Goal: Transaction & Acquisition: Purchase product/service

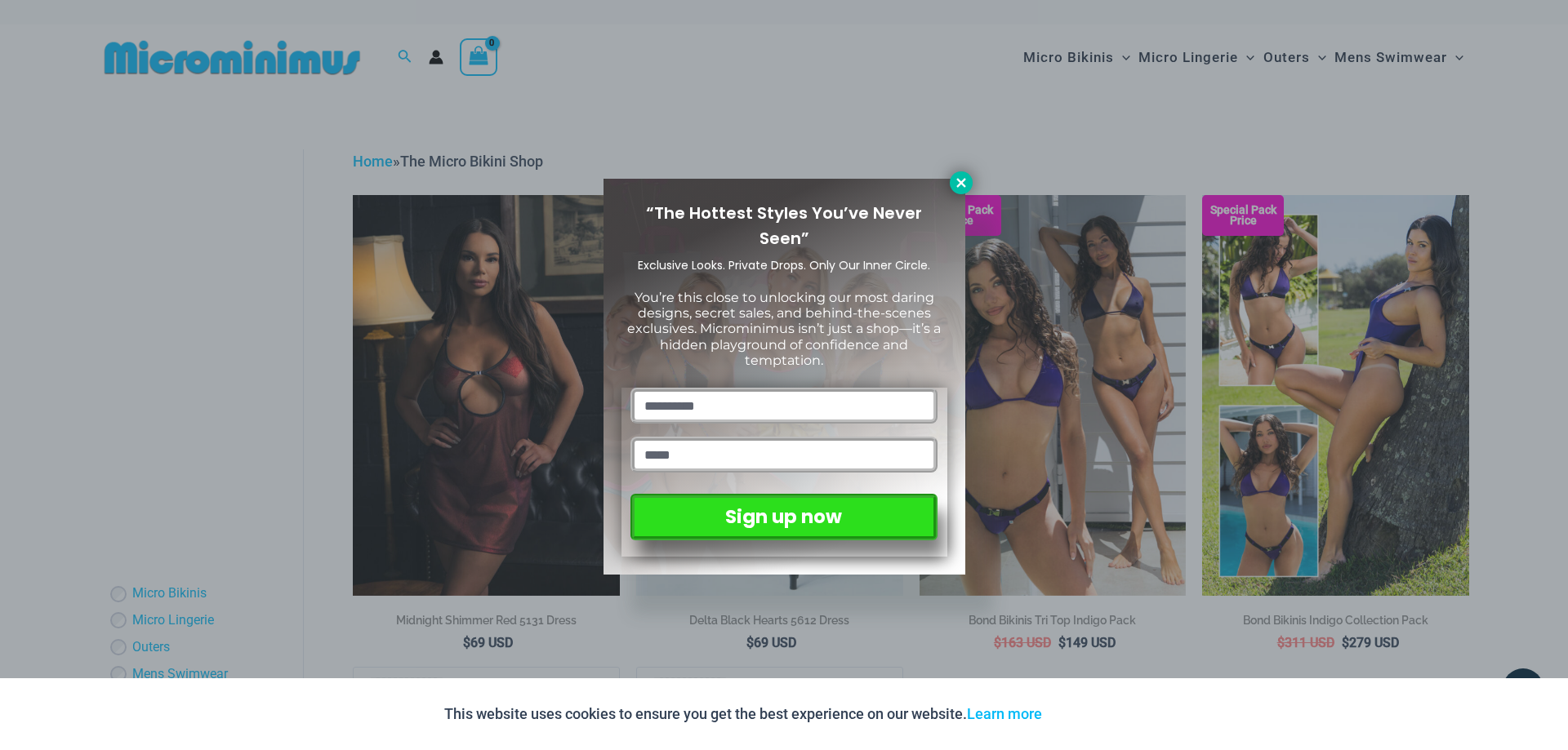
click at [962, 182] on icon at bounding box center [961, 183] width 9 height 9
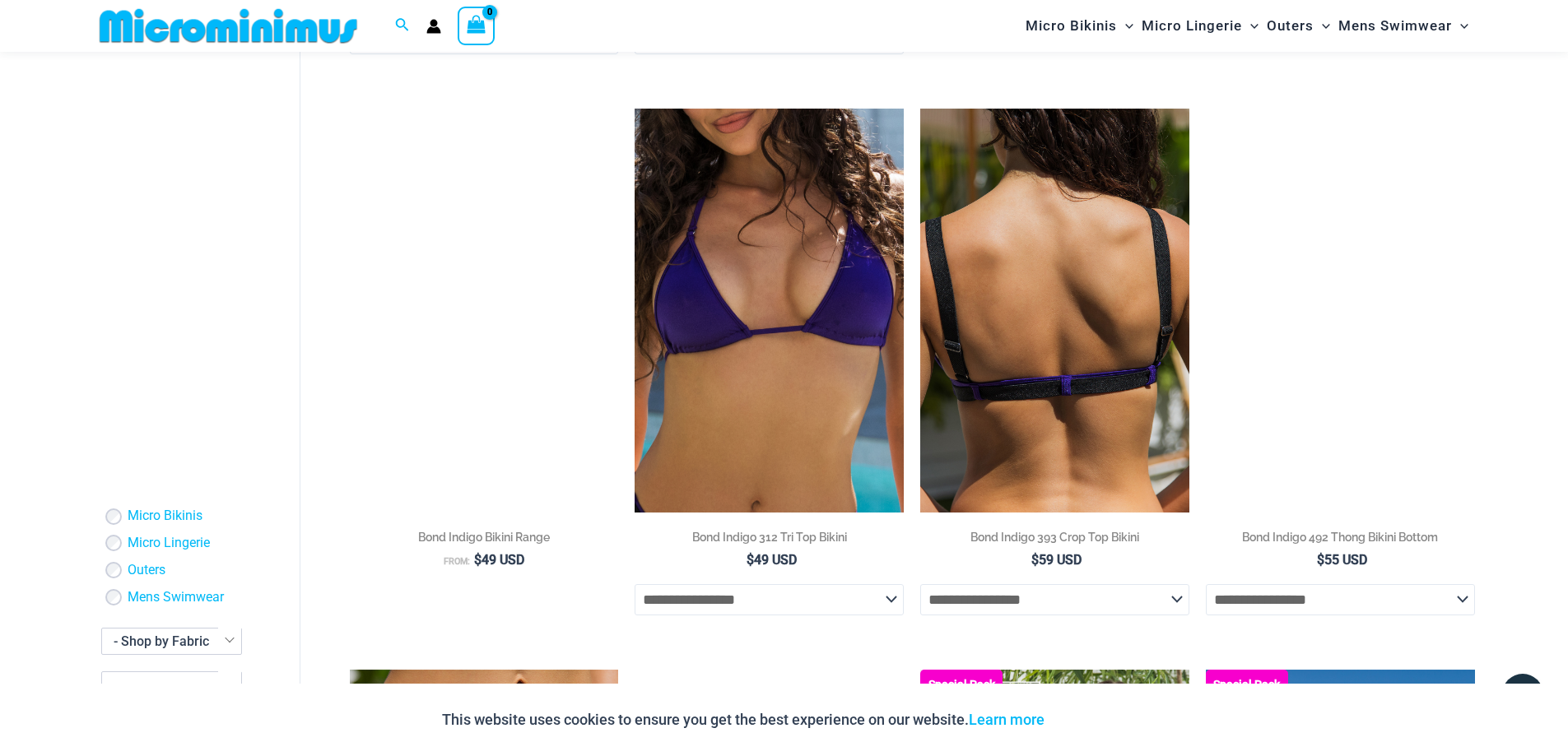
scroll to position [671, 0]
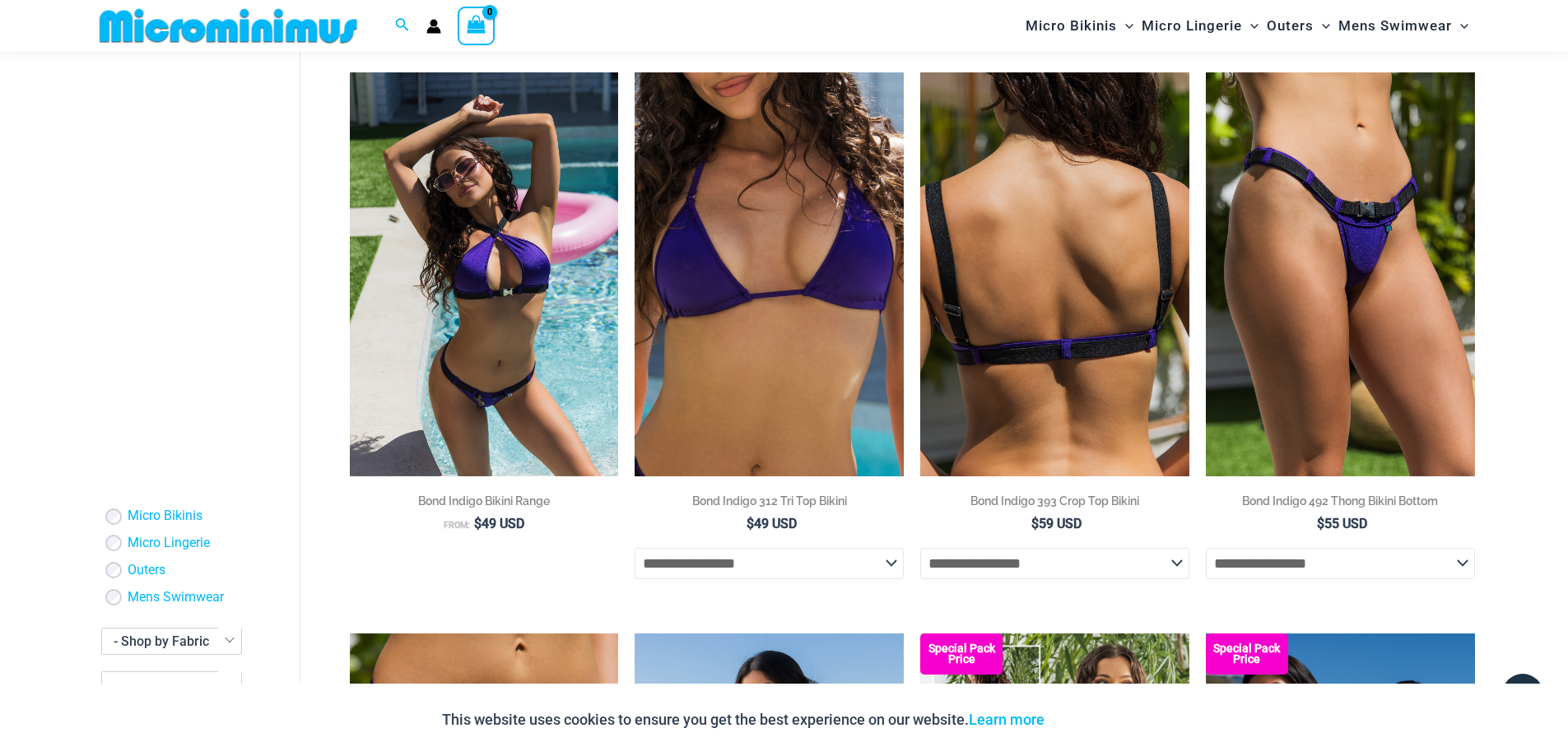
click at [1071, 352] on img at bounding box center [1055, 274] width 269 height 404
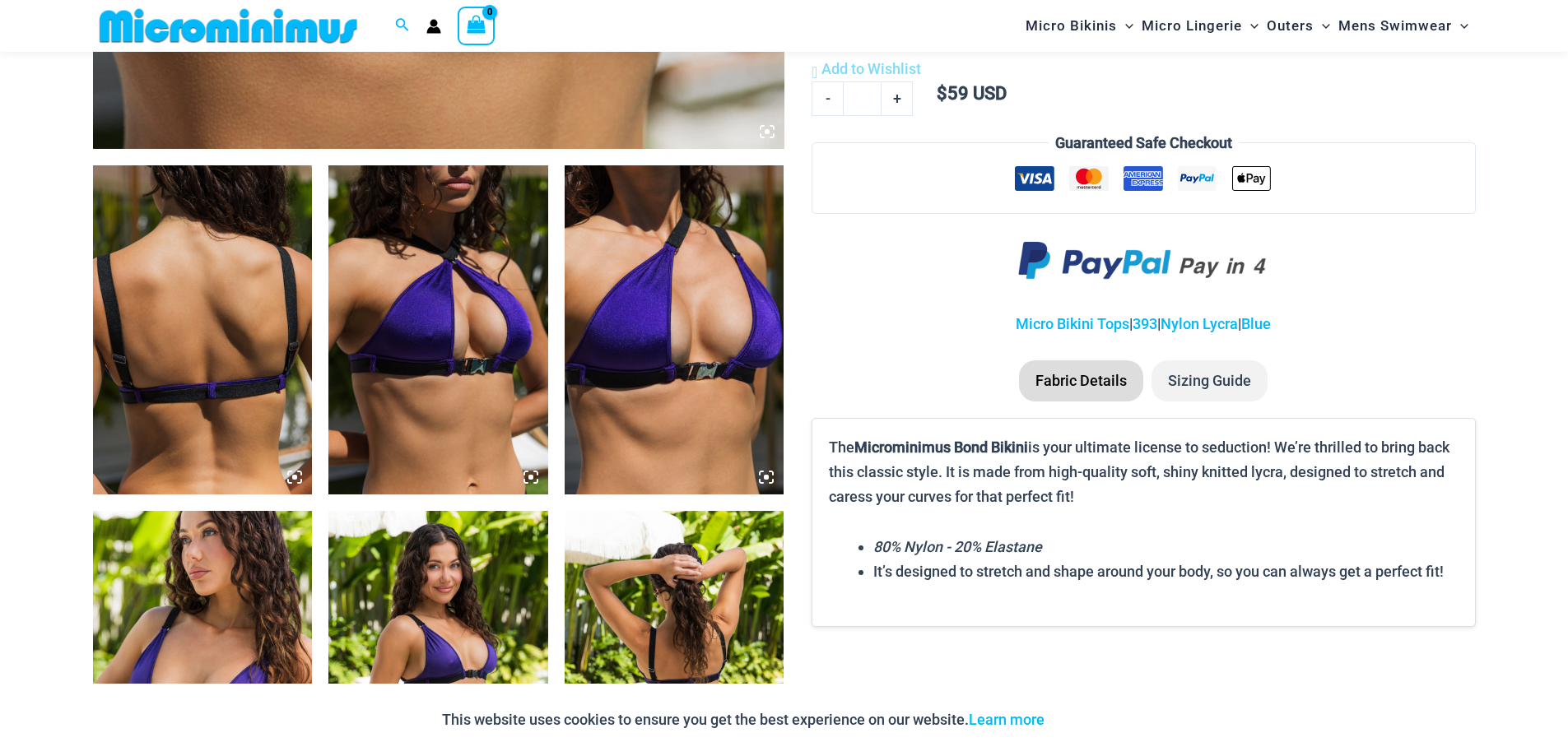
scroll to position [1097, 0]
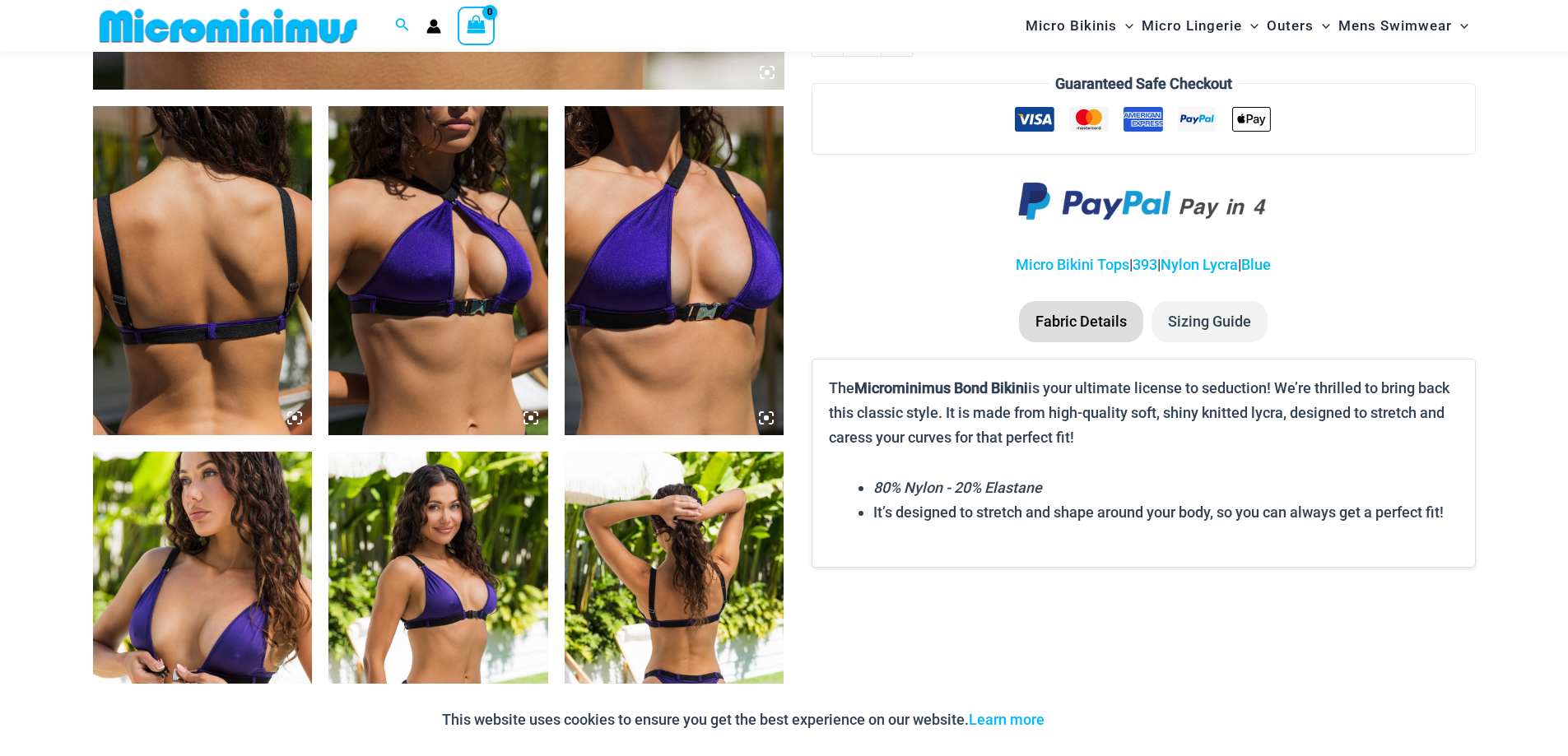
click at [208, 328] on img at bounding box center [203, 271] width 220 height 329
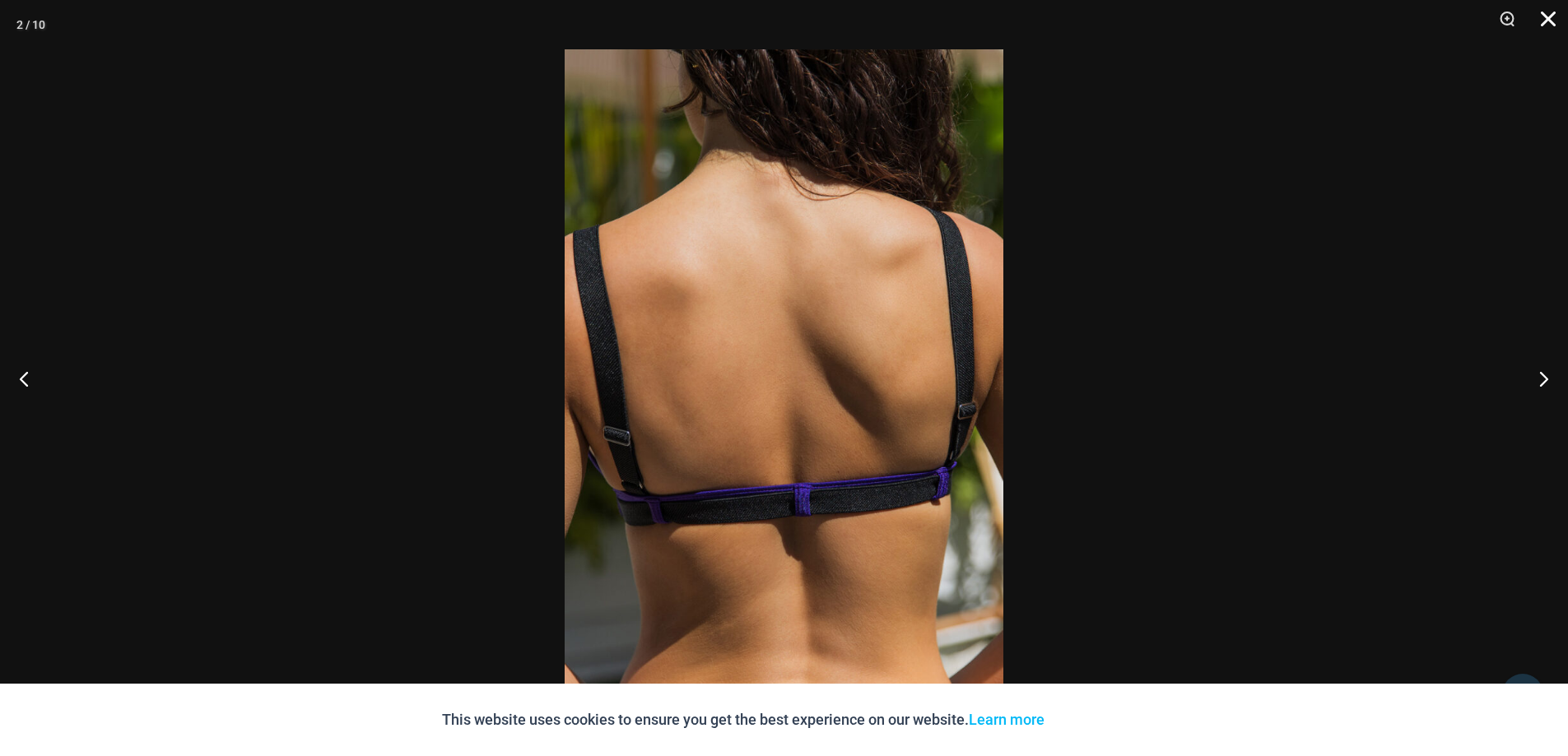
click at [1549, 14] on button "Close" at bounding box center [1542, 24] width 41 height 50
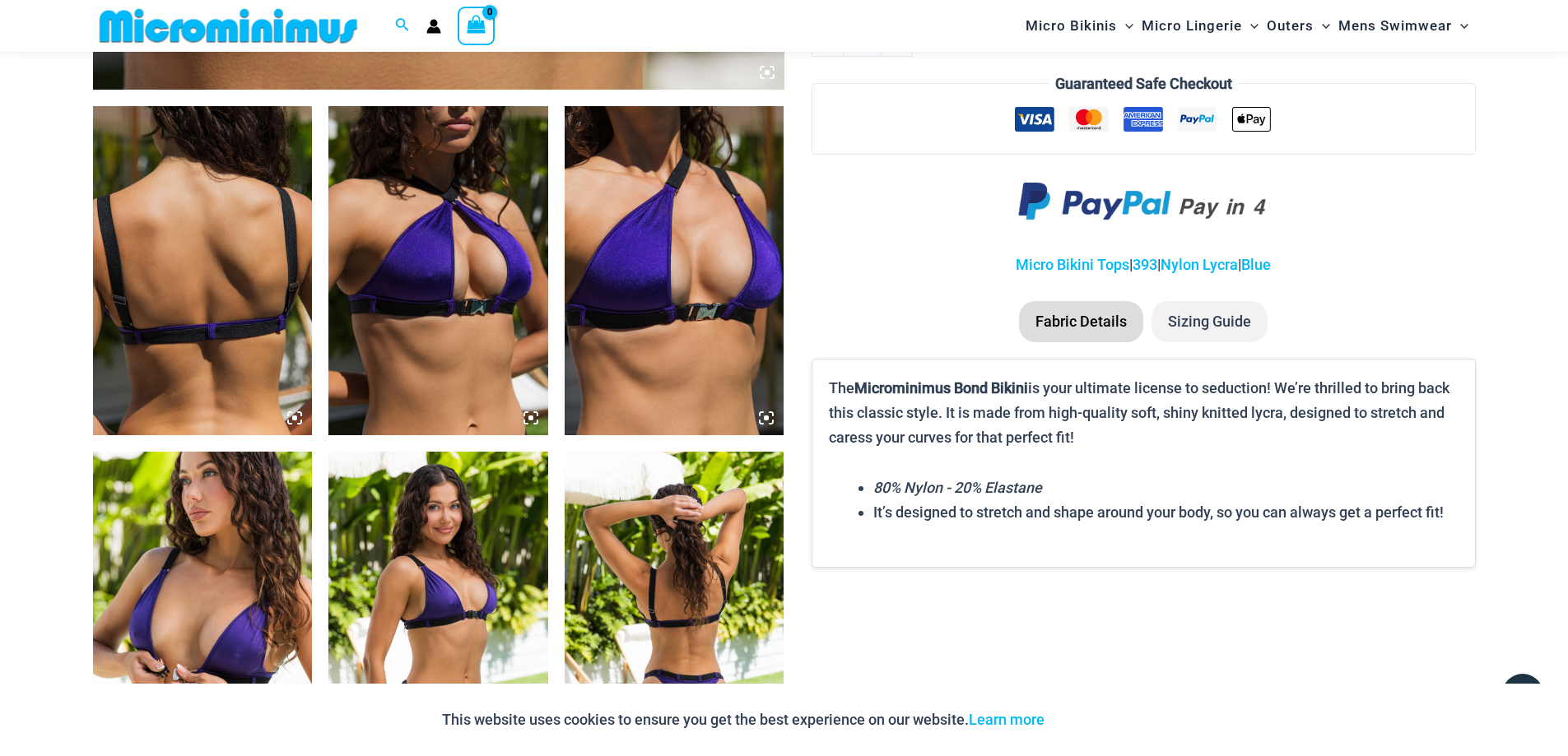
click at [469, 611] on img at bounding box center [437, 616] width 220 height 329
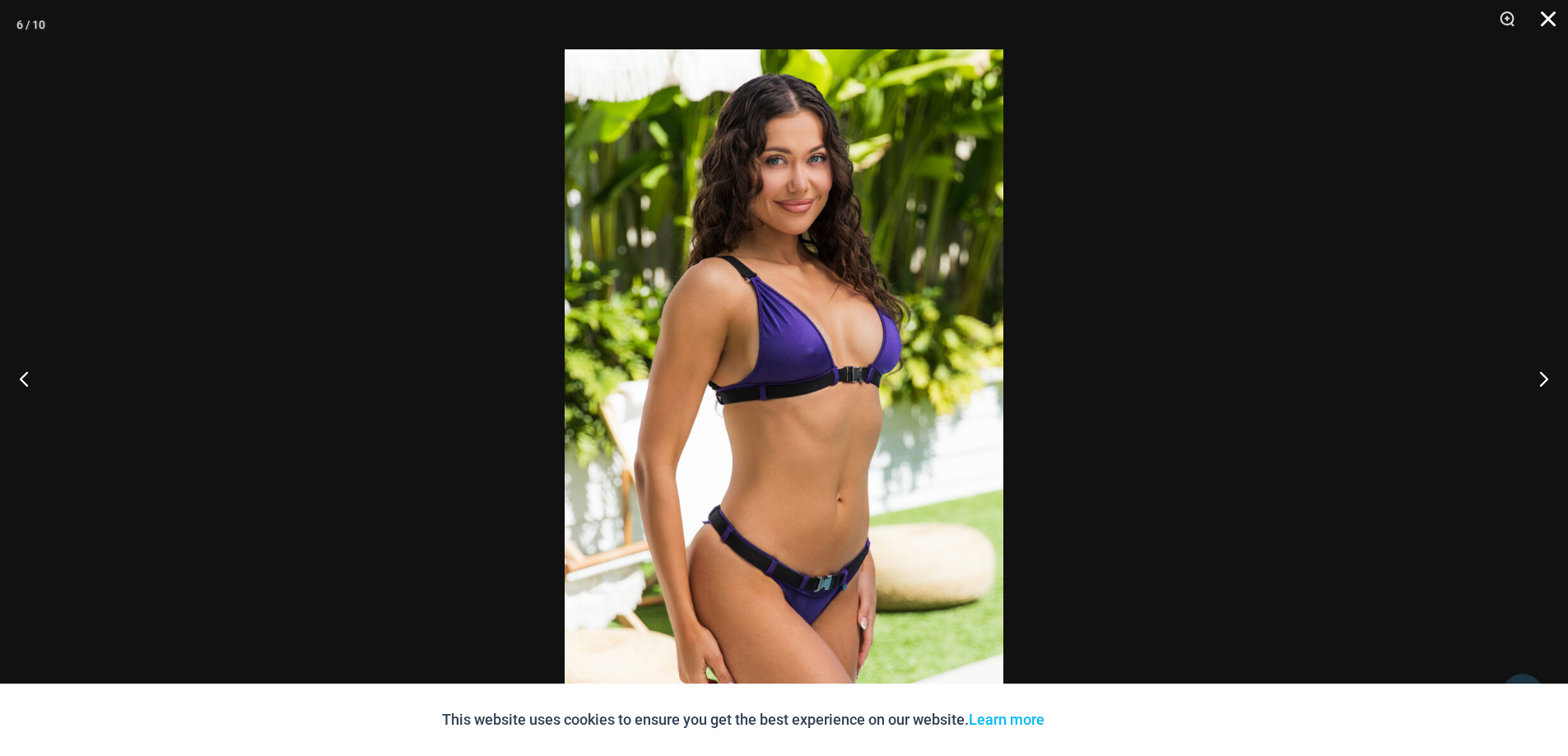
click at [1549, 19] on button "Close" at bounding box center [1542, 24] width 41 height 50
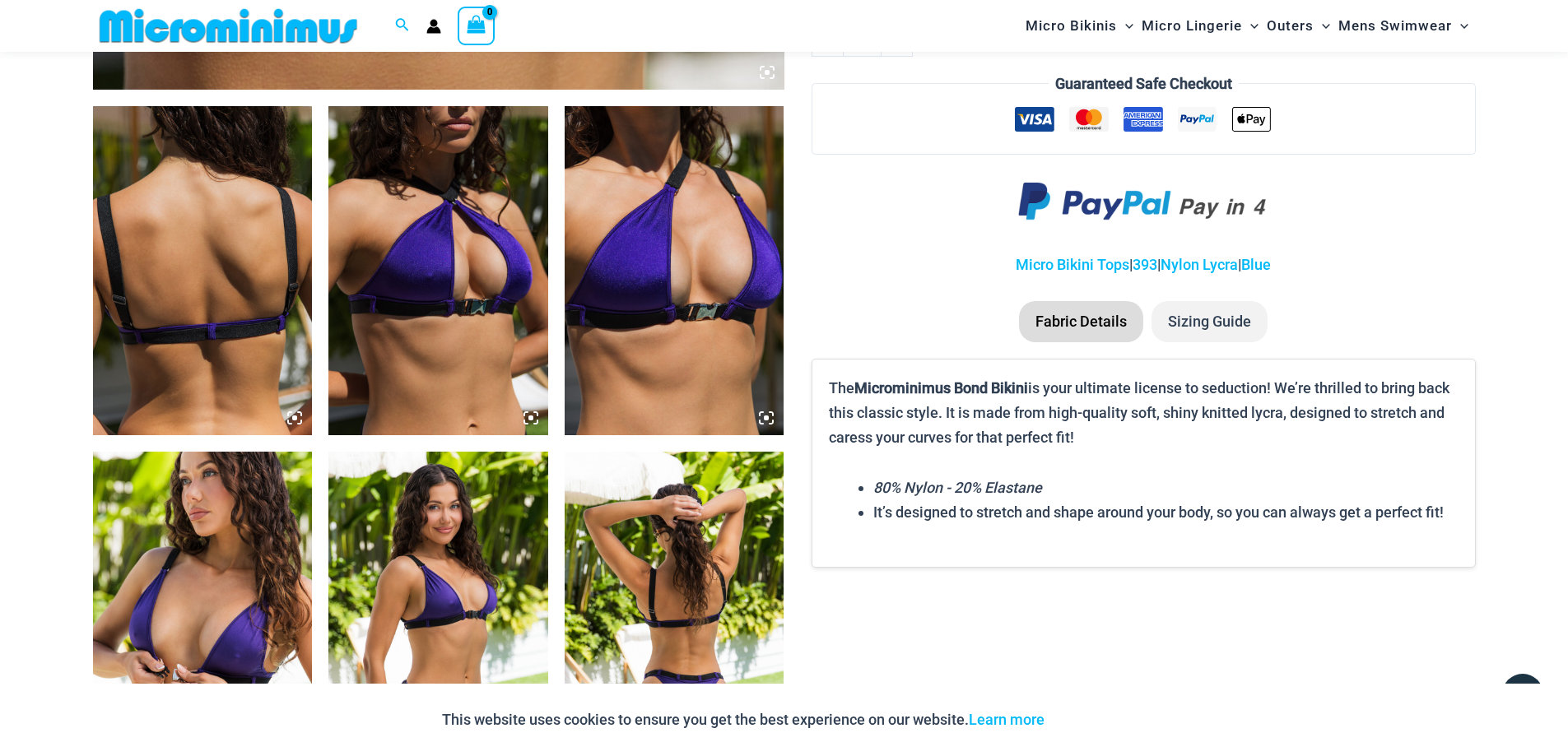
click at [468, 302] on img at bounding box center [437, 271] width 220 height 329
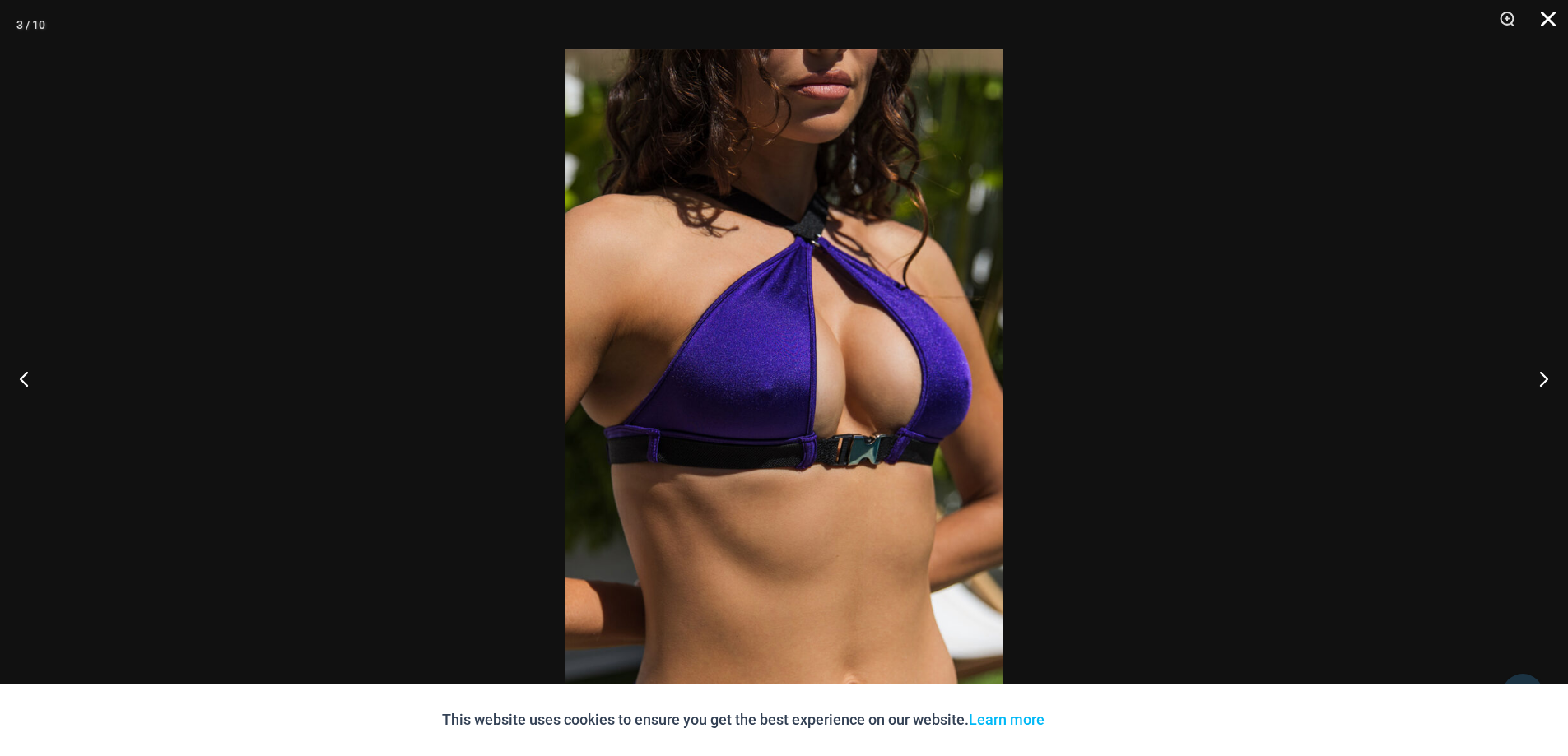
click at [1546, 18] on button "Close" at bounding box center [1542, 24] width 41 height 50
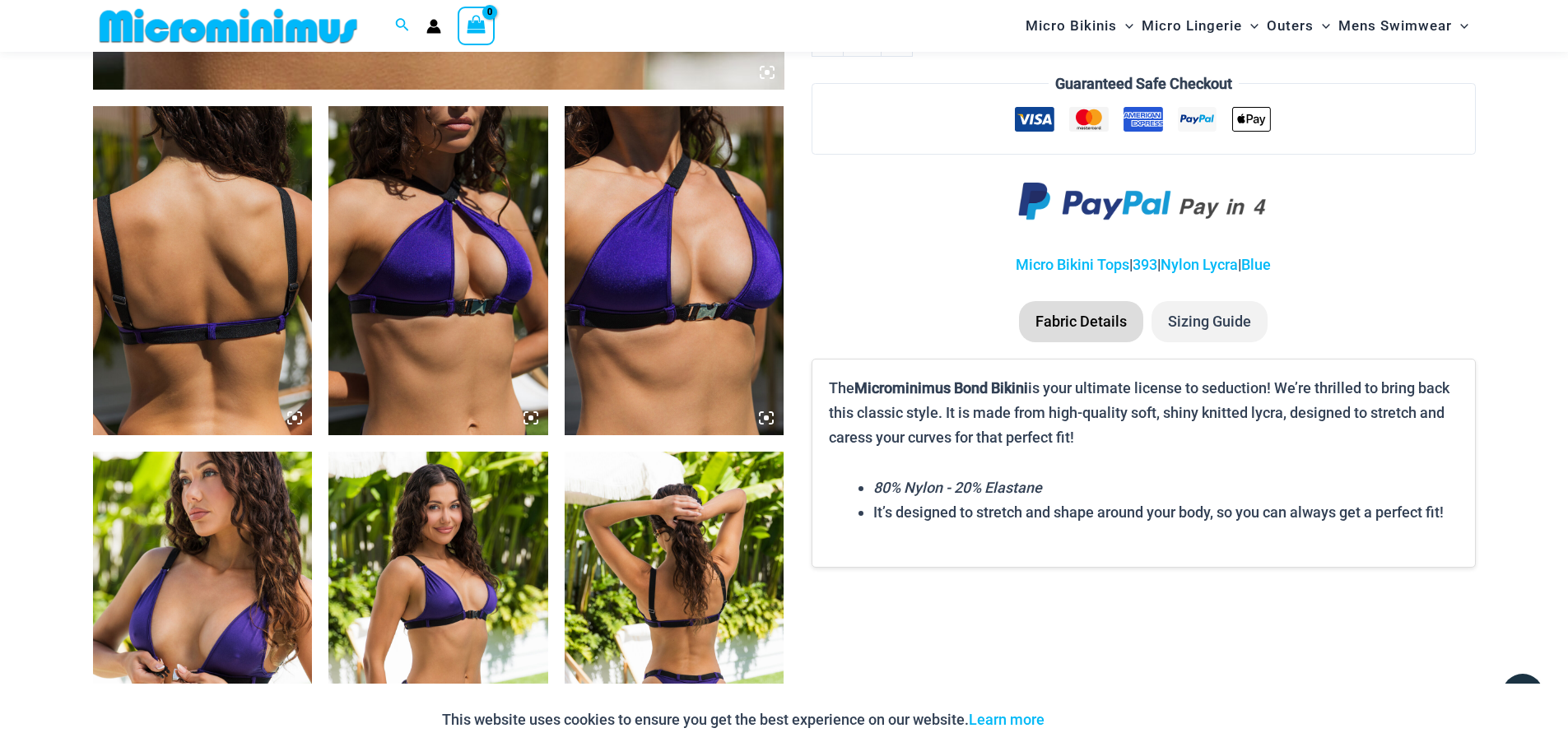
click at [694, 313] on img at bounding box center [674, 271] width 220 height 329
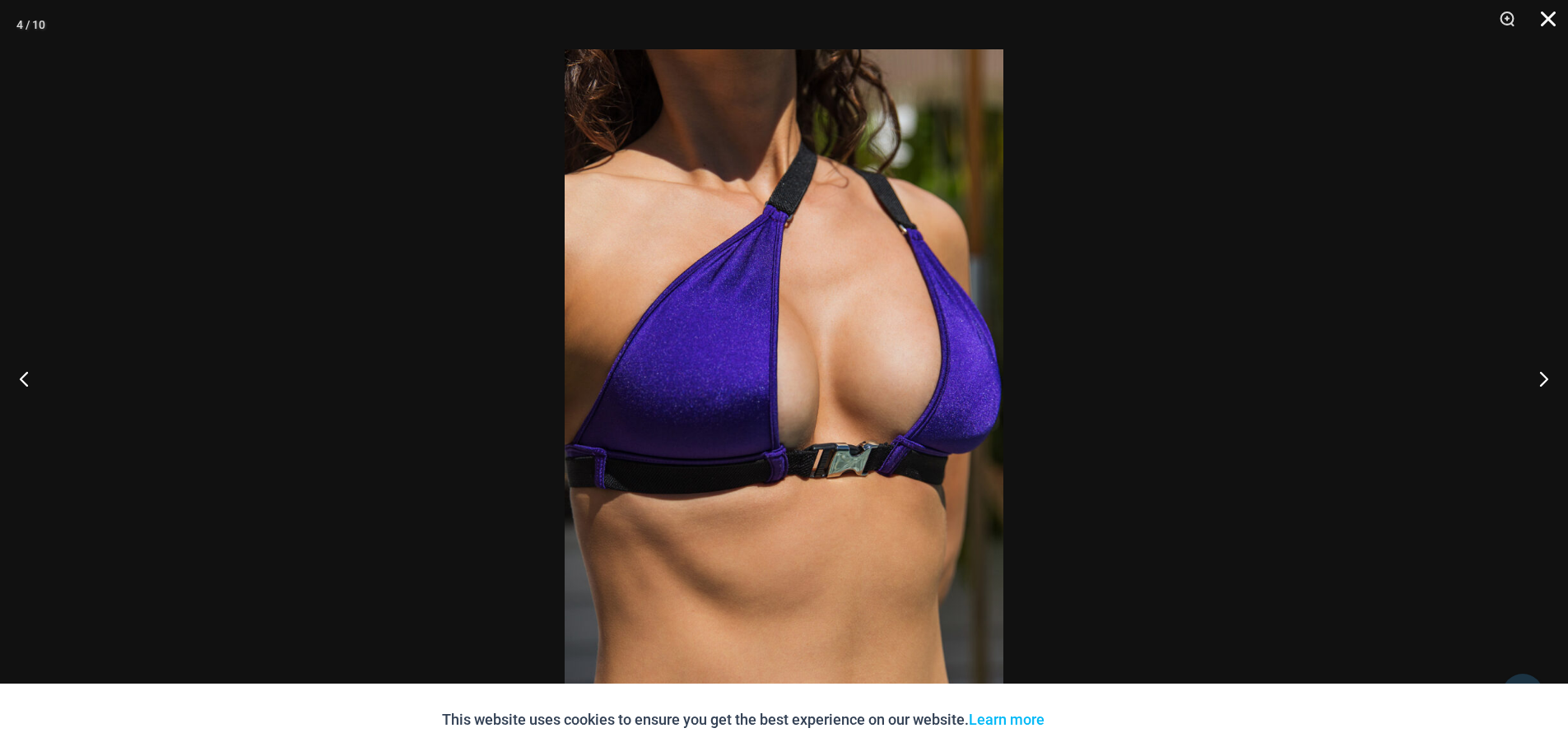
click at [1550, 17] on button "Close" at bounding box center [1542, 24] width 41 height 50
